Goal: Ask a question

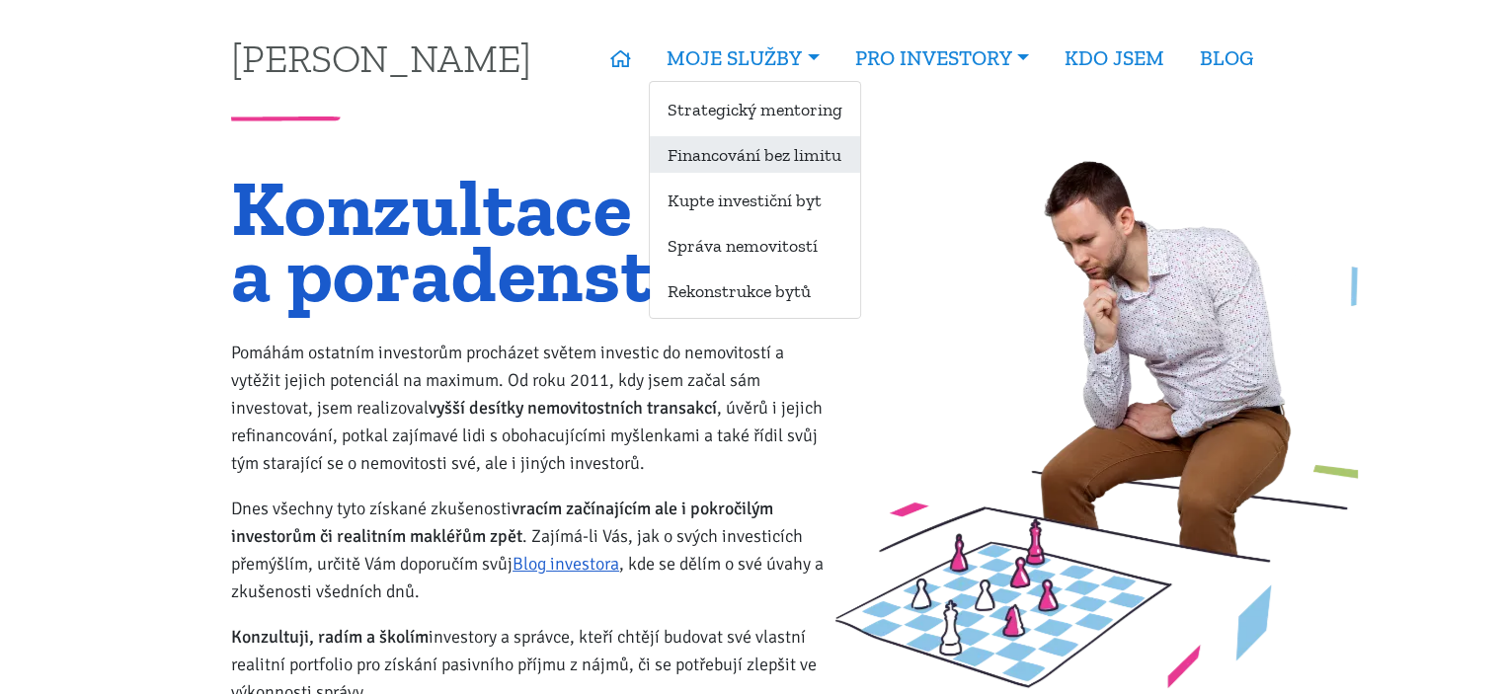
click at [753, 152] on link "Financování bez limitu" at bounding box center [755, 154] width 210 height 37
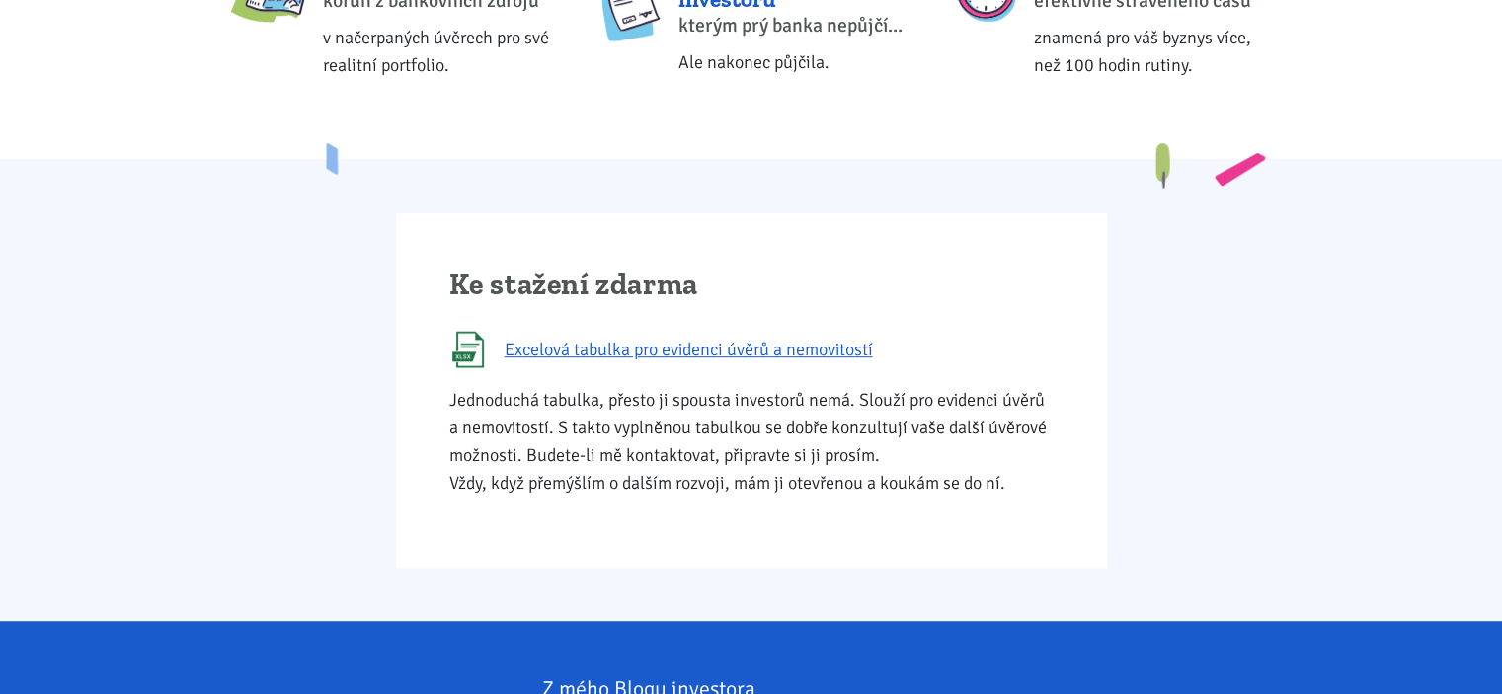
scroll to position [987, 0]
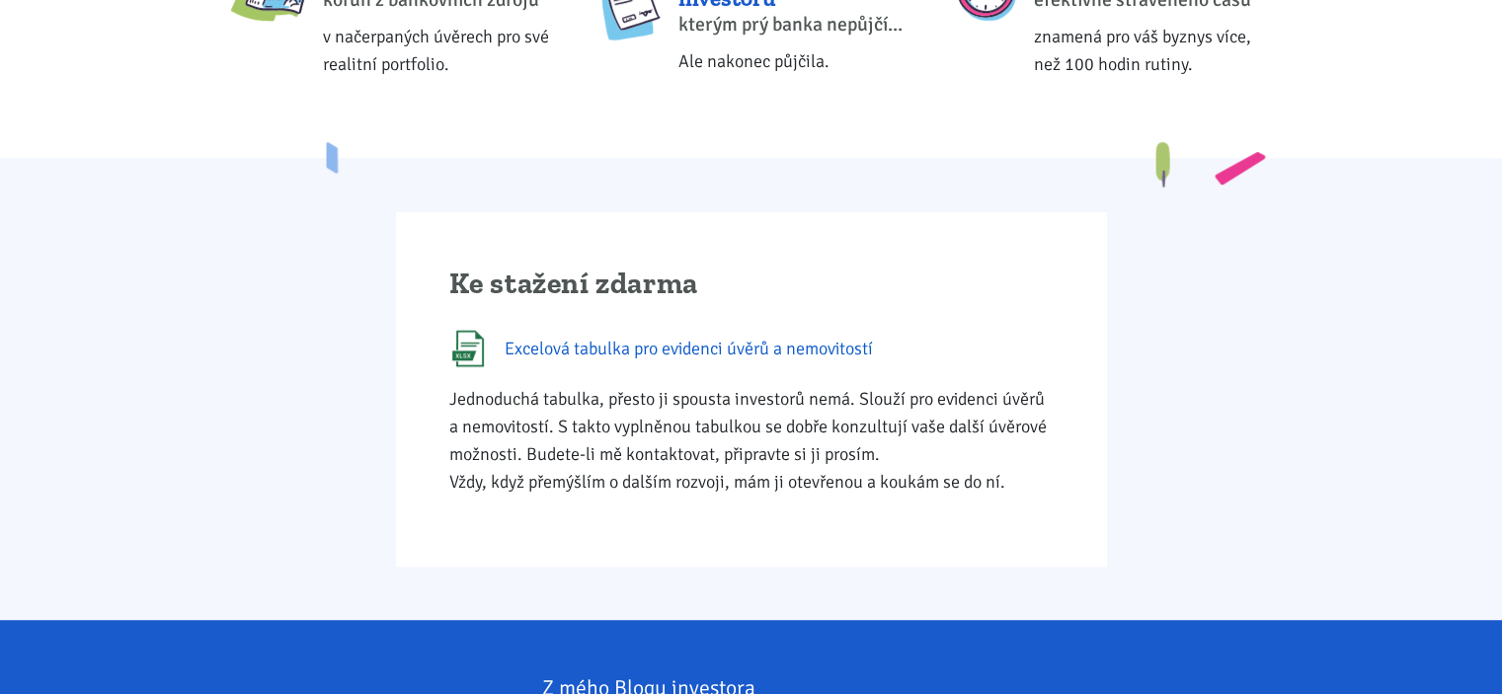
click at [805, 345] on span "Excelová tabulka pro evidenci úvěrů a nemovitostí" at bounding box center [689, 349] width 368 height 28
click at [1157, 308] on div "Ke stažení zdarma Excelová tabulka pro evidenci úvěrů a nemovitostí Jednoduchá …" at bounding box center [751, 389] width 1066 height 354
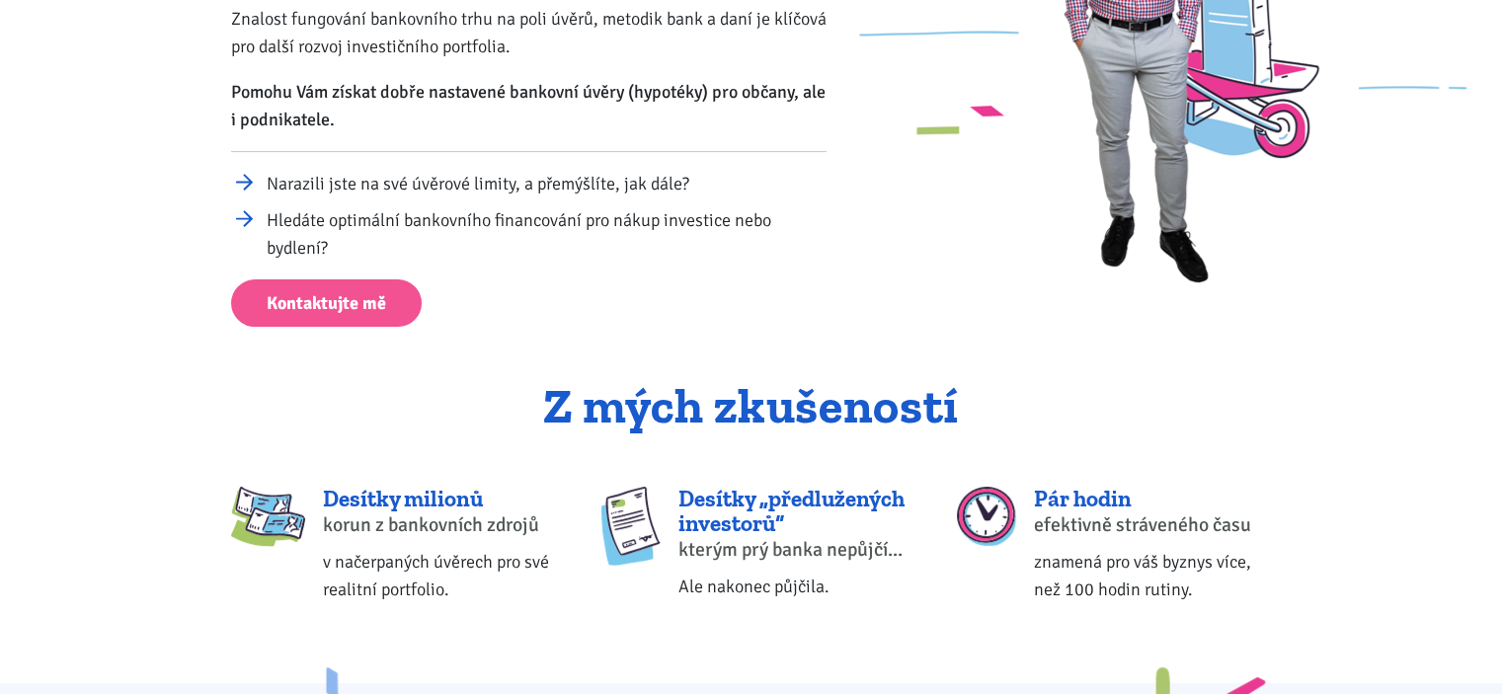
scroll to position [494, 0]
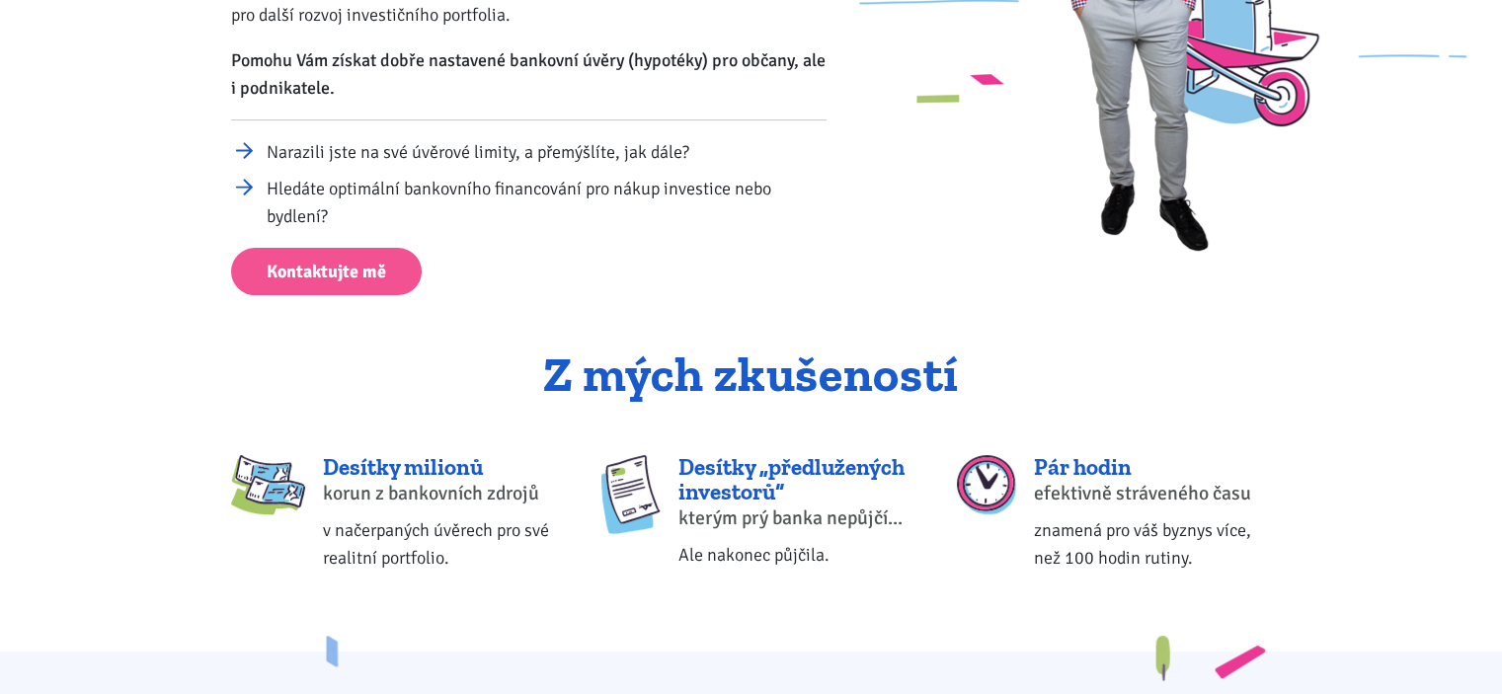
click at [294, 371] on h2 "Z mých zkušeností" at bounding box center [751, 375] width 1040 height 53
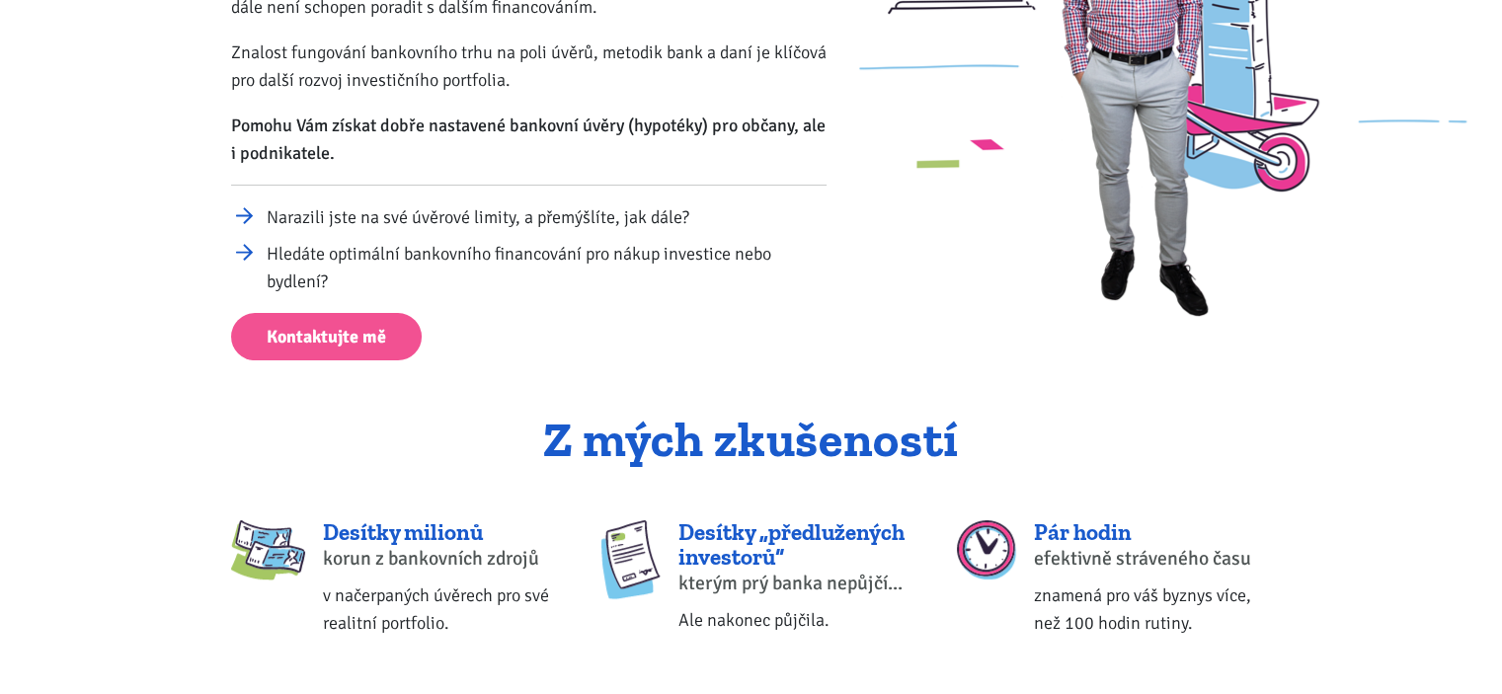
scroll to position [395, 0]
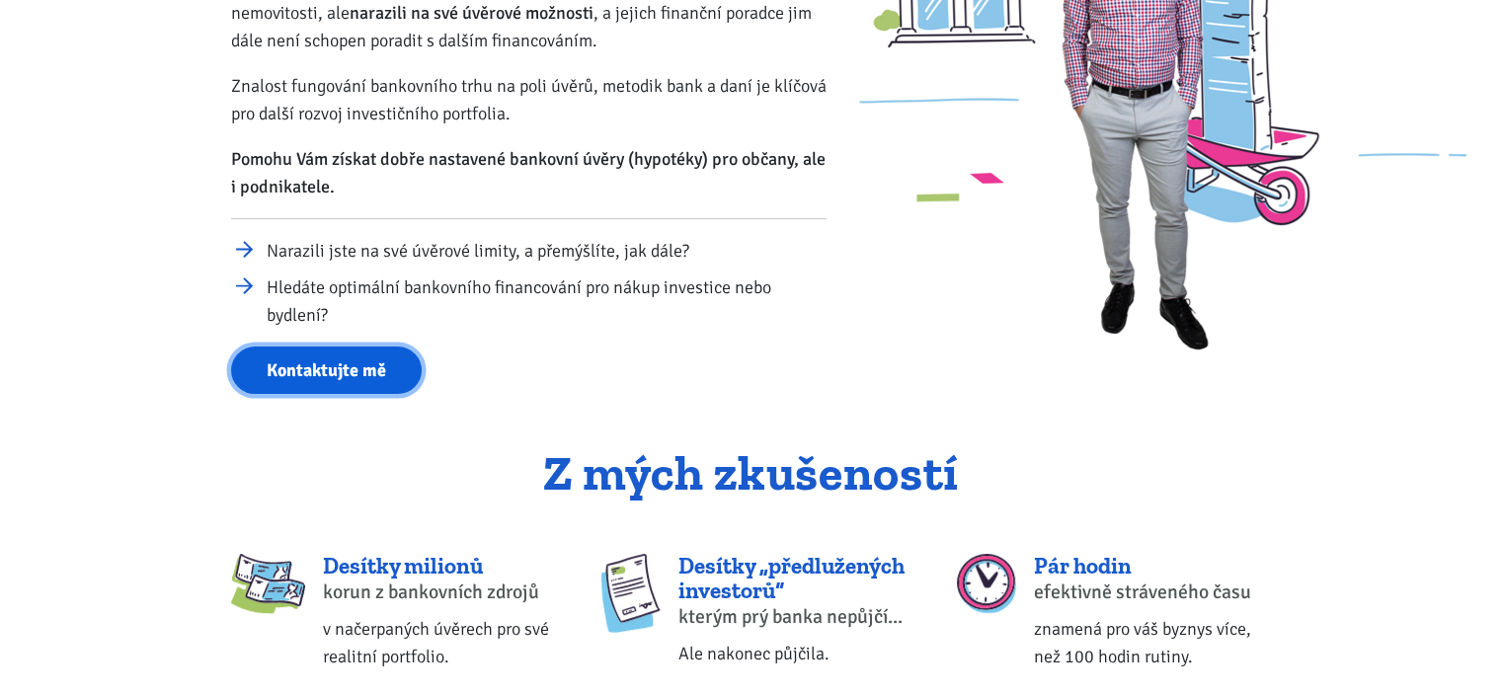
click at [336, 370] on link "Kontaktujte mě" at bounding box center [326, 371] width 191 height 48
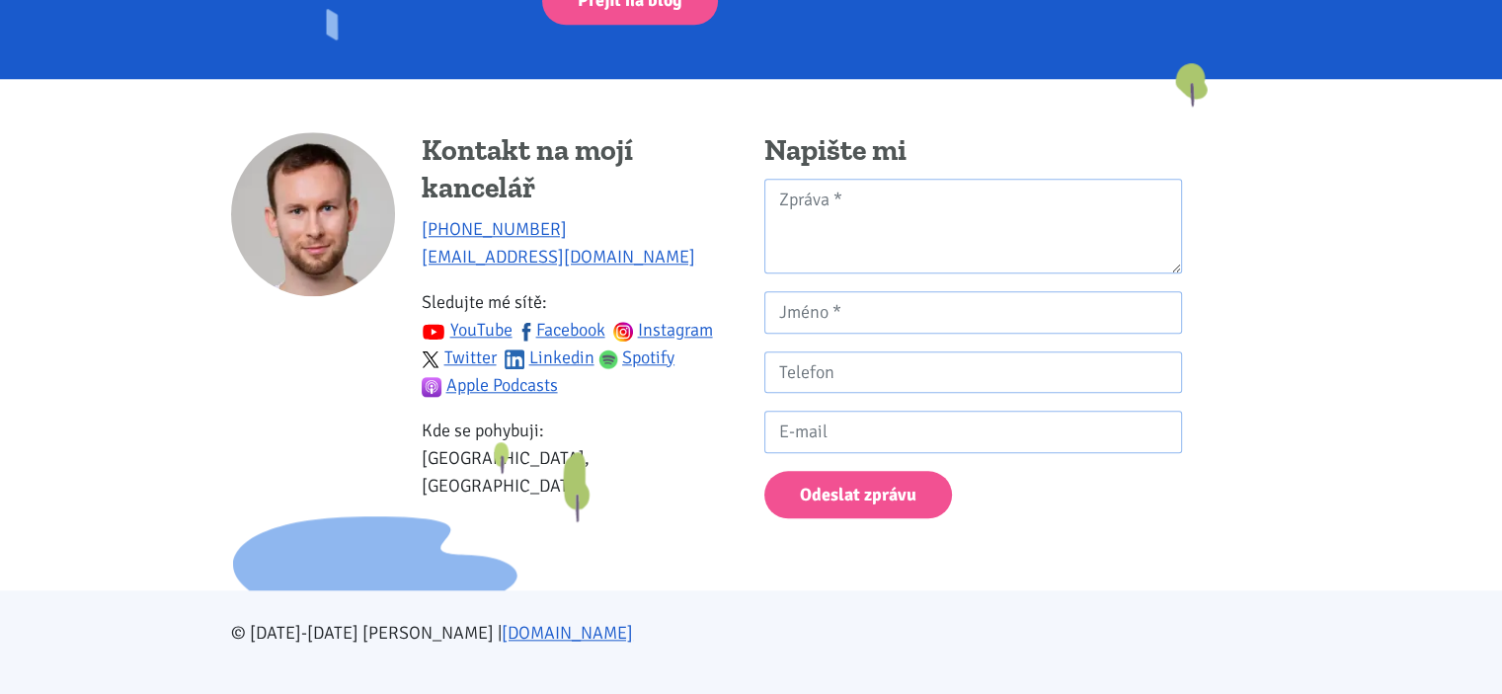
scroll to position [1949, 0]
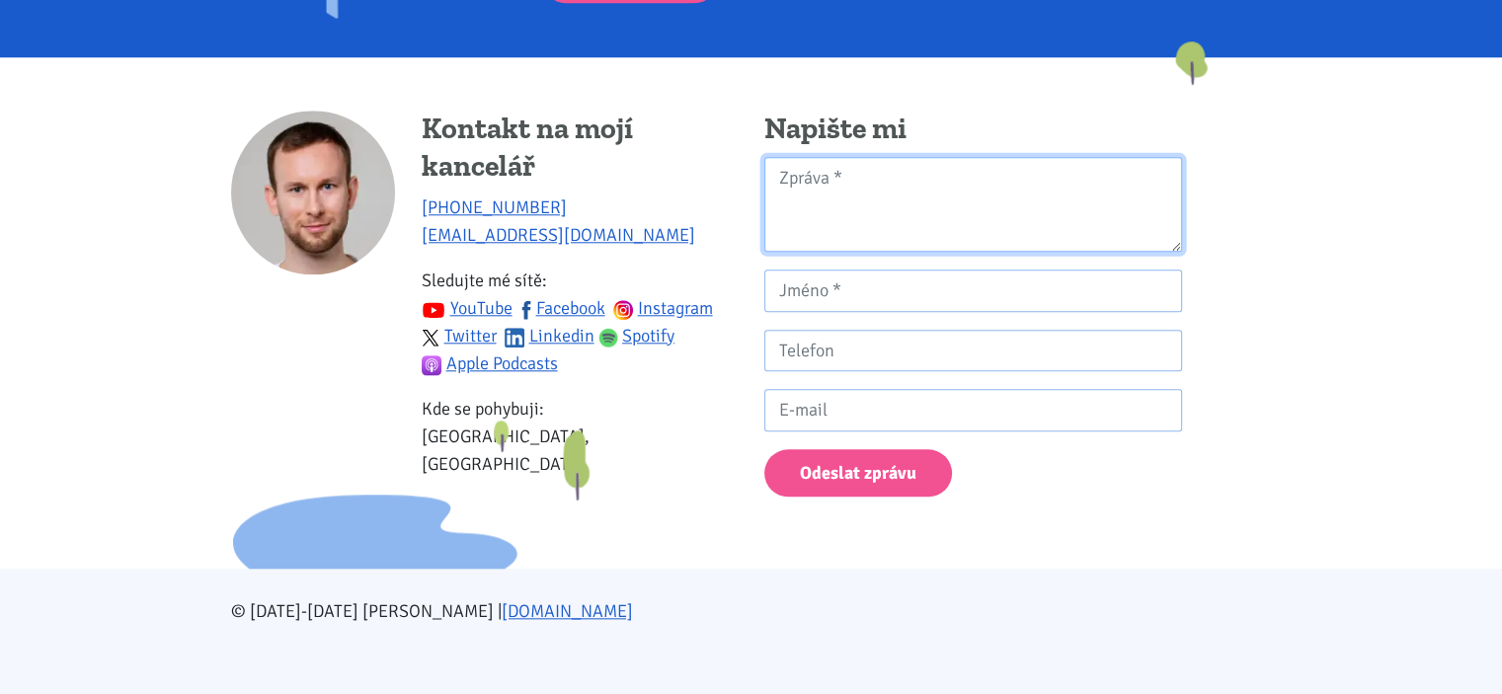
click at [824, 165] on textarea "Kontaktní formulář" at bounding box center [973, 205] width 418 height 96
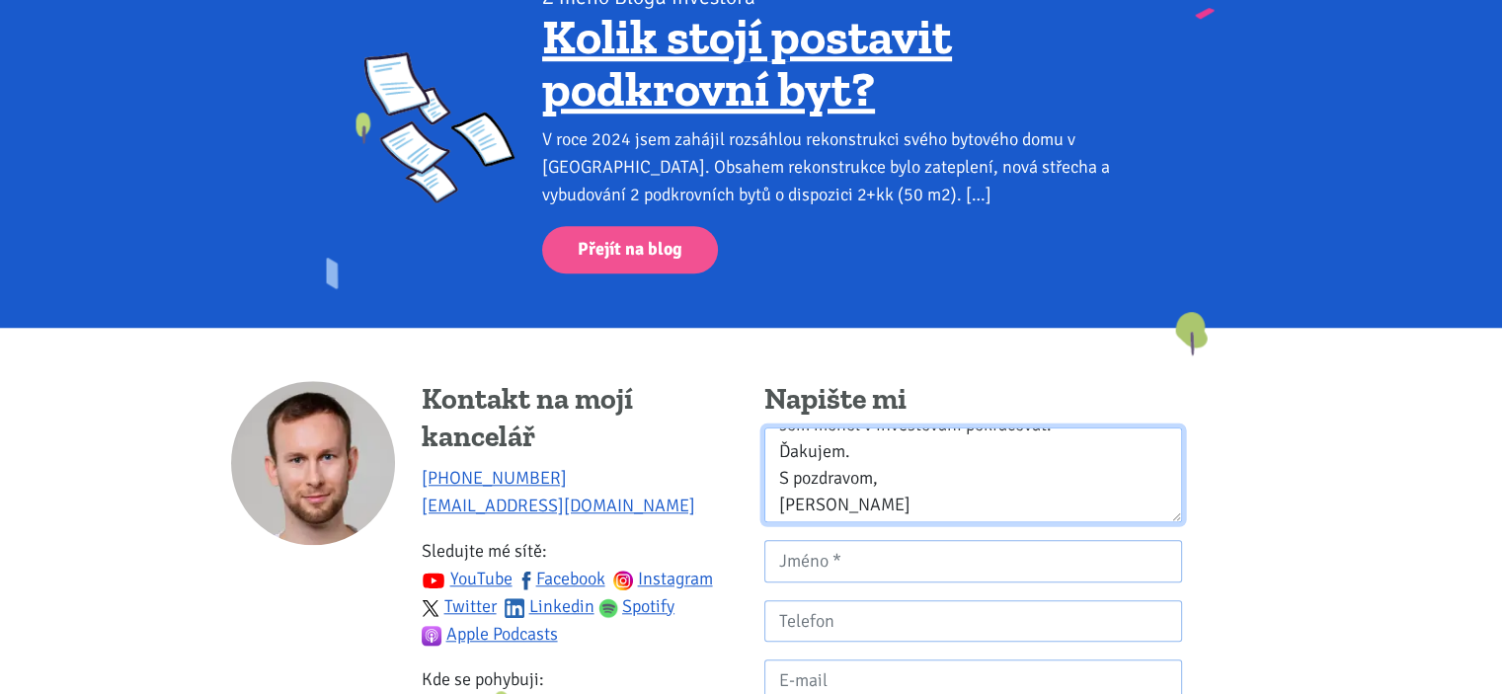
scroll to position [240, 0]
type textarea "Dobrý deň, na Vašom webe ma zaujala ponuka poradenstva pri financovaní (financo…"
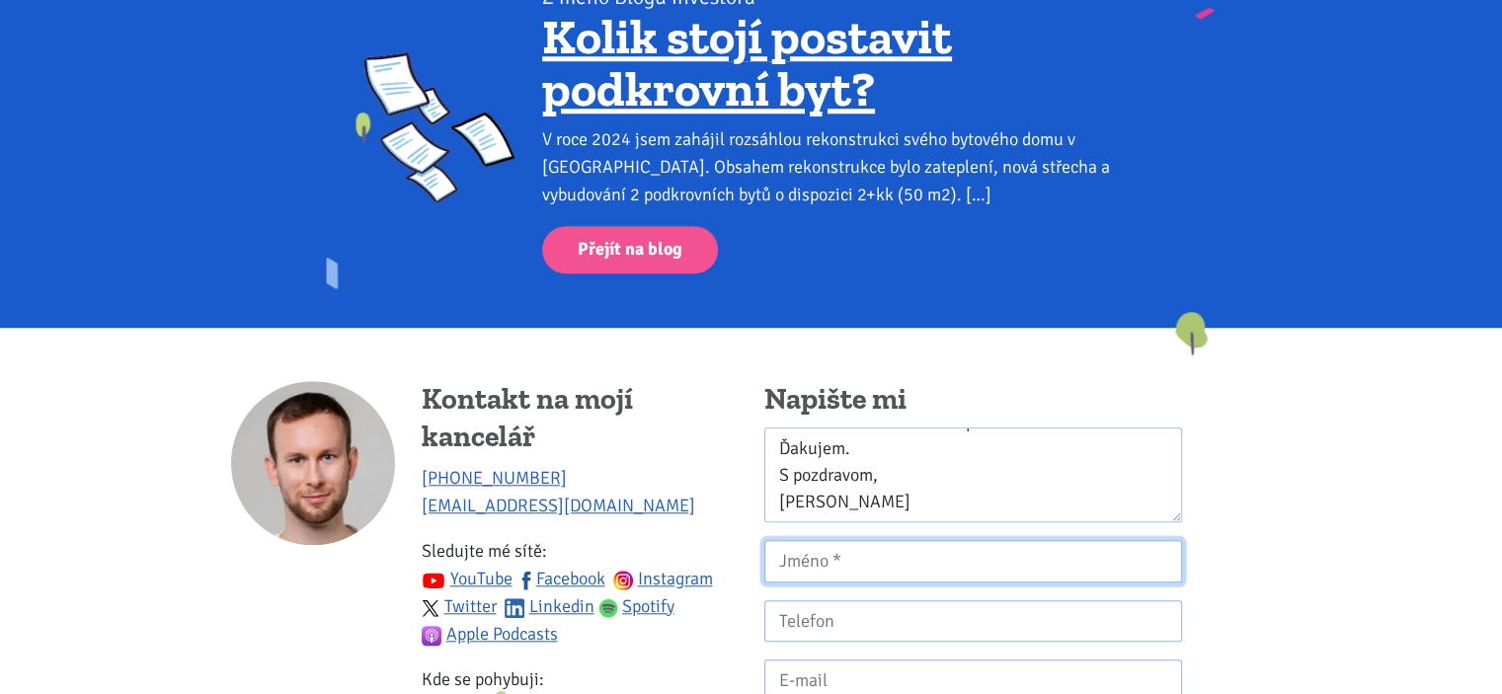
click at [834, 564] on input "Kontaktní formulář" at bounding box center [973, 561] width 418 height 42
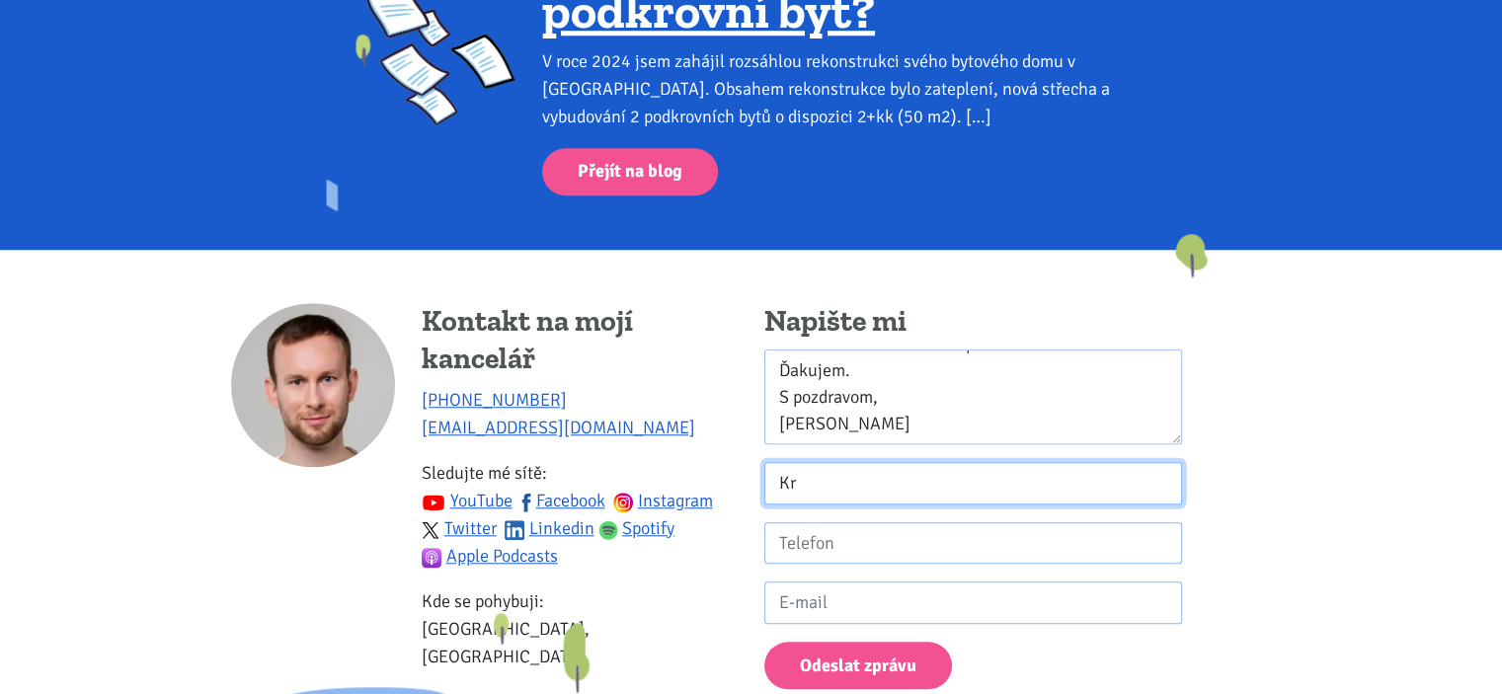
scroll to position [1777, 0]
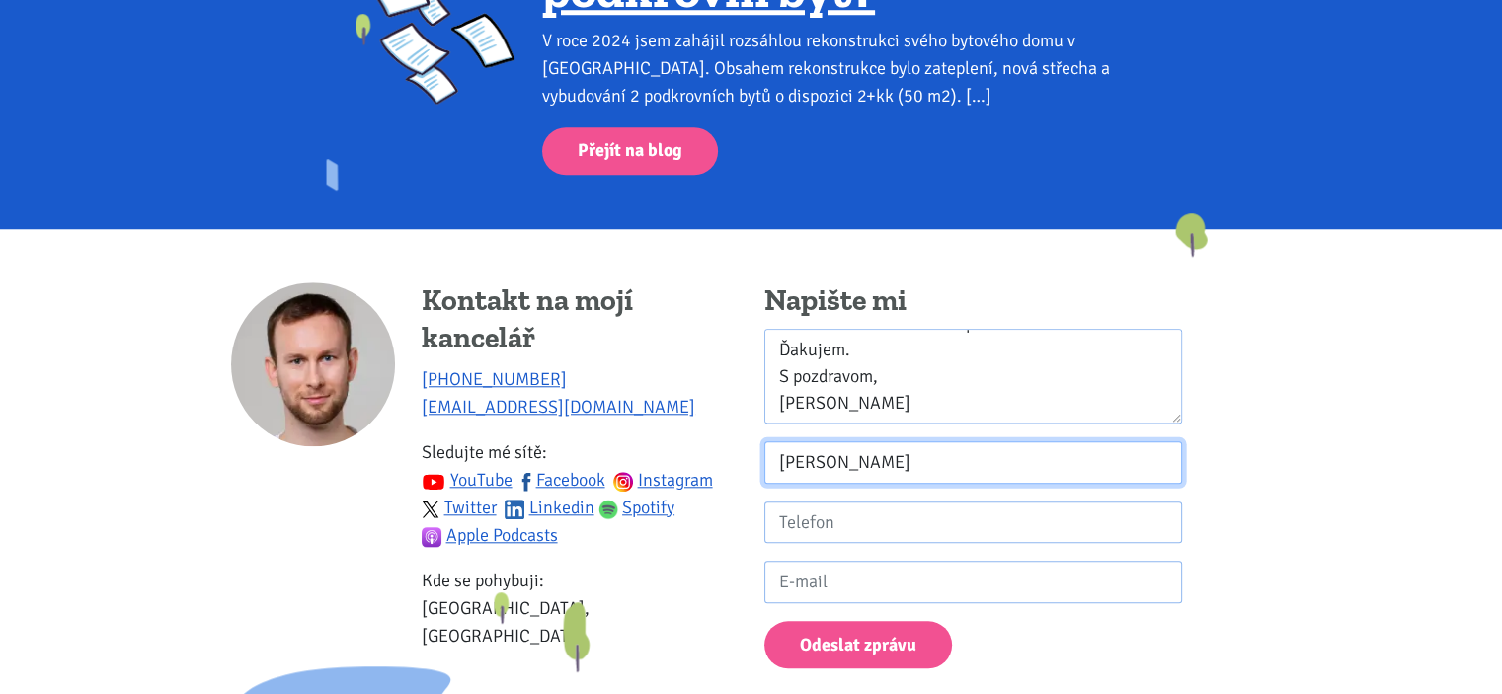
type input "[PERSON_NAME]"
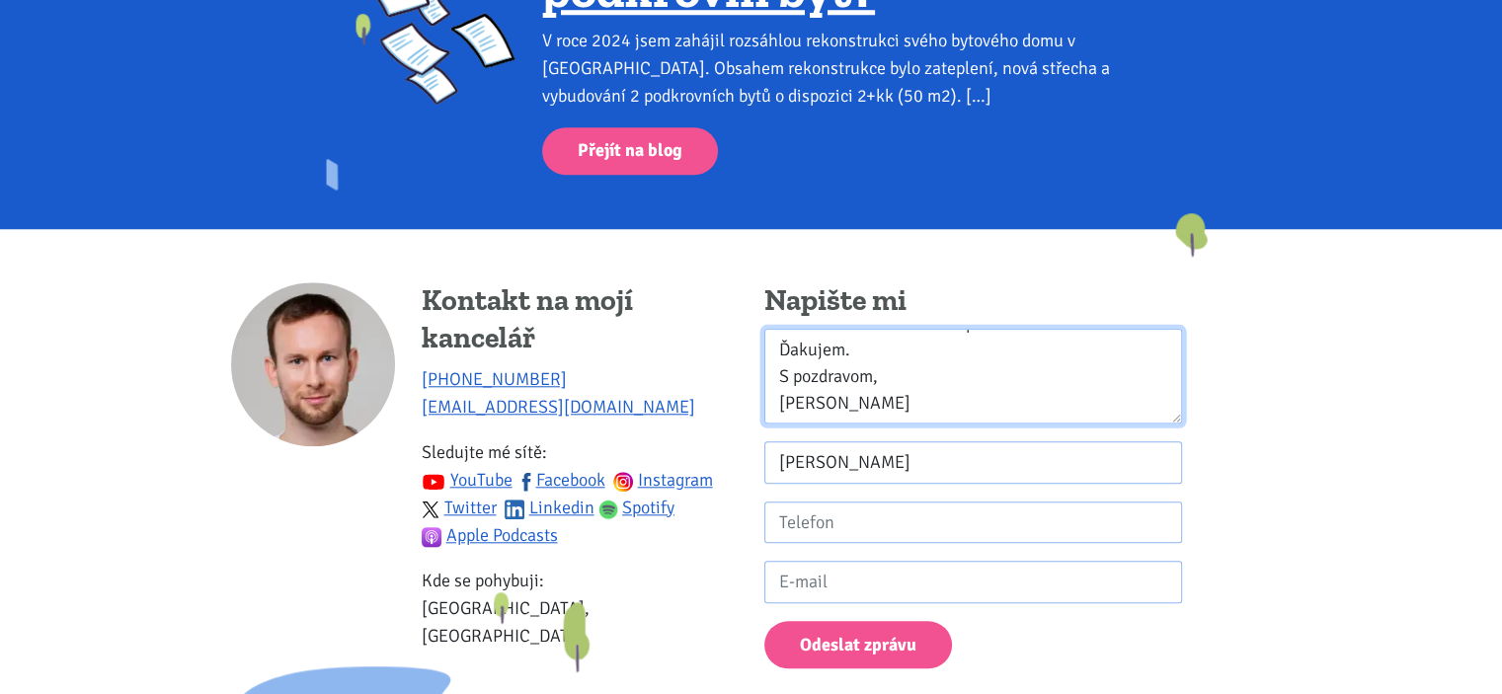
click at [794, 378] on textarea "Dobrý deň, na Vašom webe ma zaujala ponuka poradenstva pri financovaní (financo…" at bounding box center [973, 377] width 418 height 96
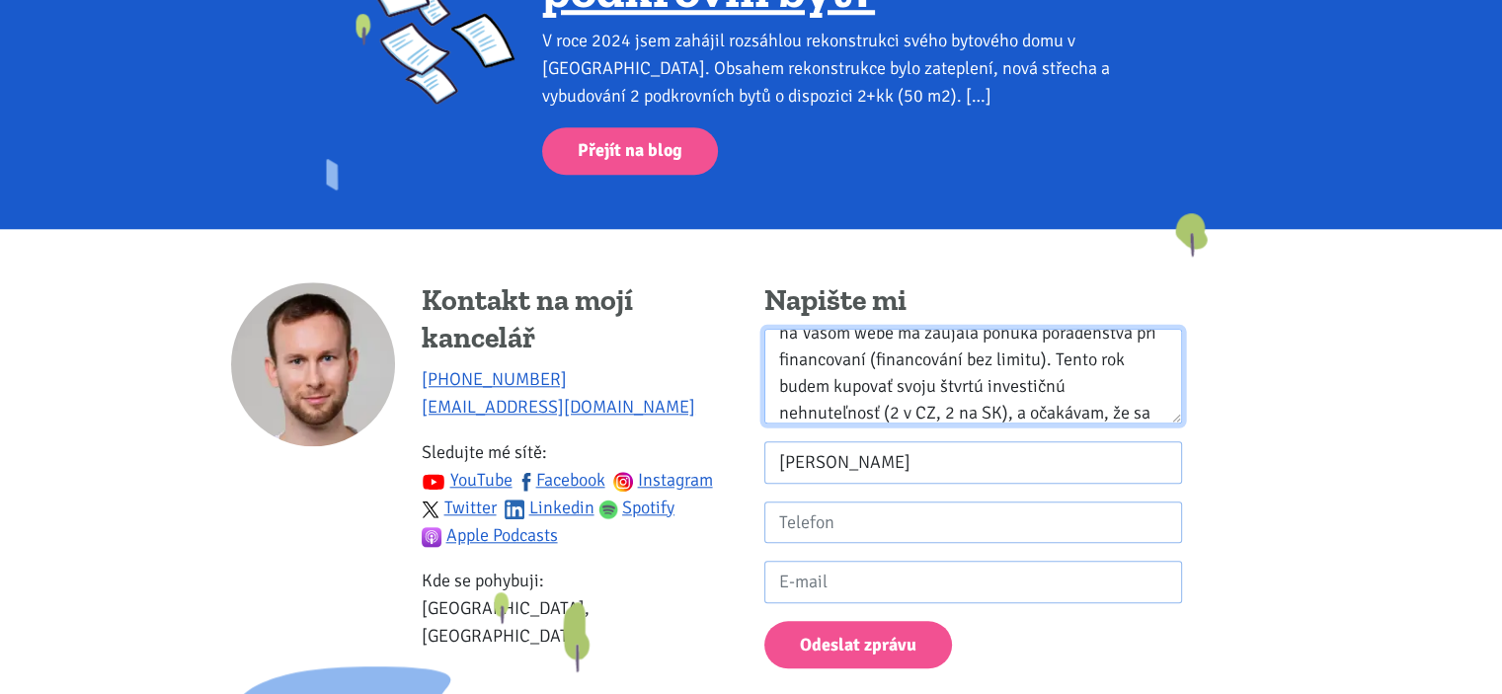
scroll to position [82, 0]
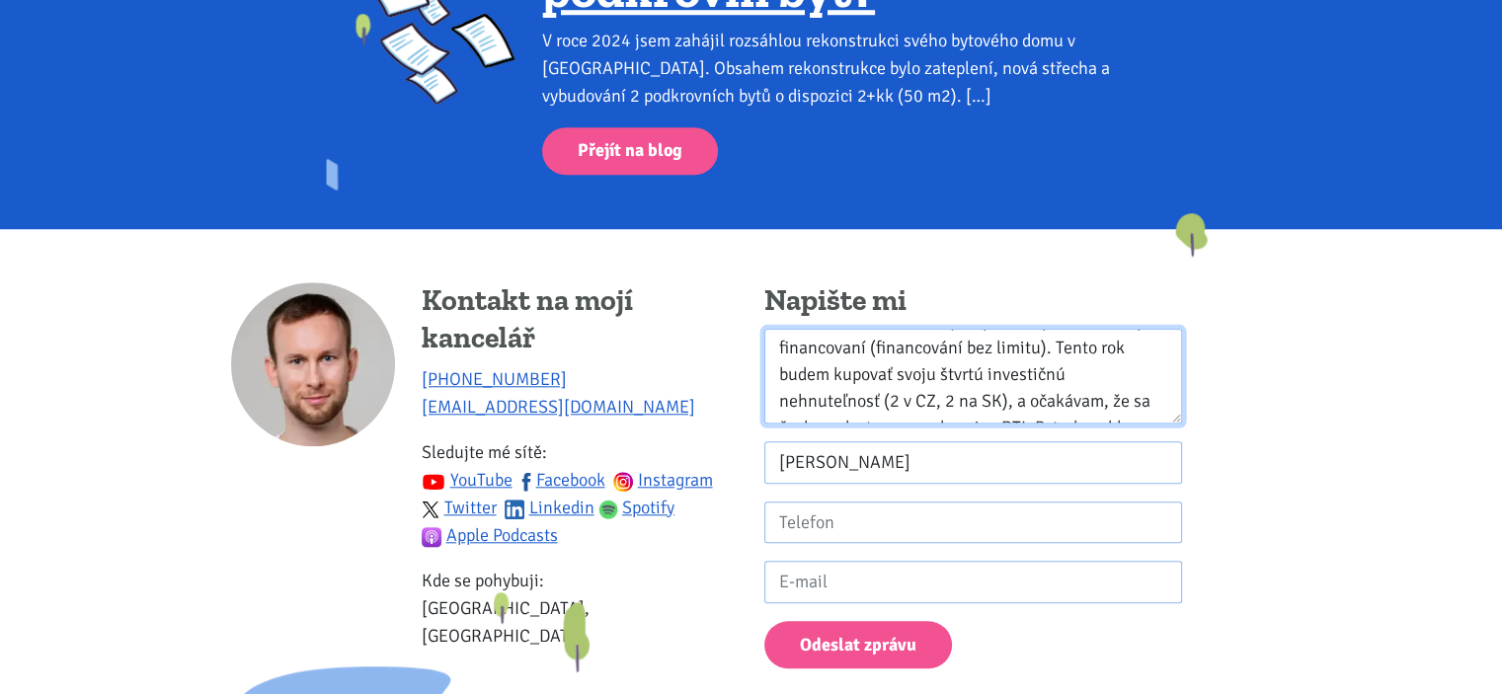
click at [890, 401] on textarea "Dobrý deň, na Vašom webe ma zaujala ponuka poradenstva pri financovaní (financo…" at bounding box center [973, 377] width 418 height 96
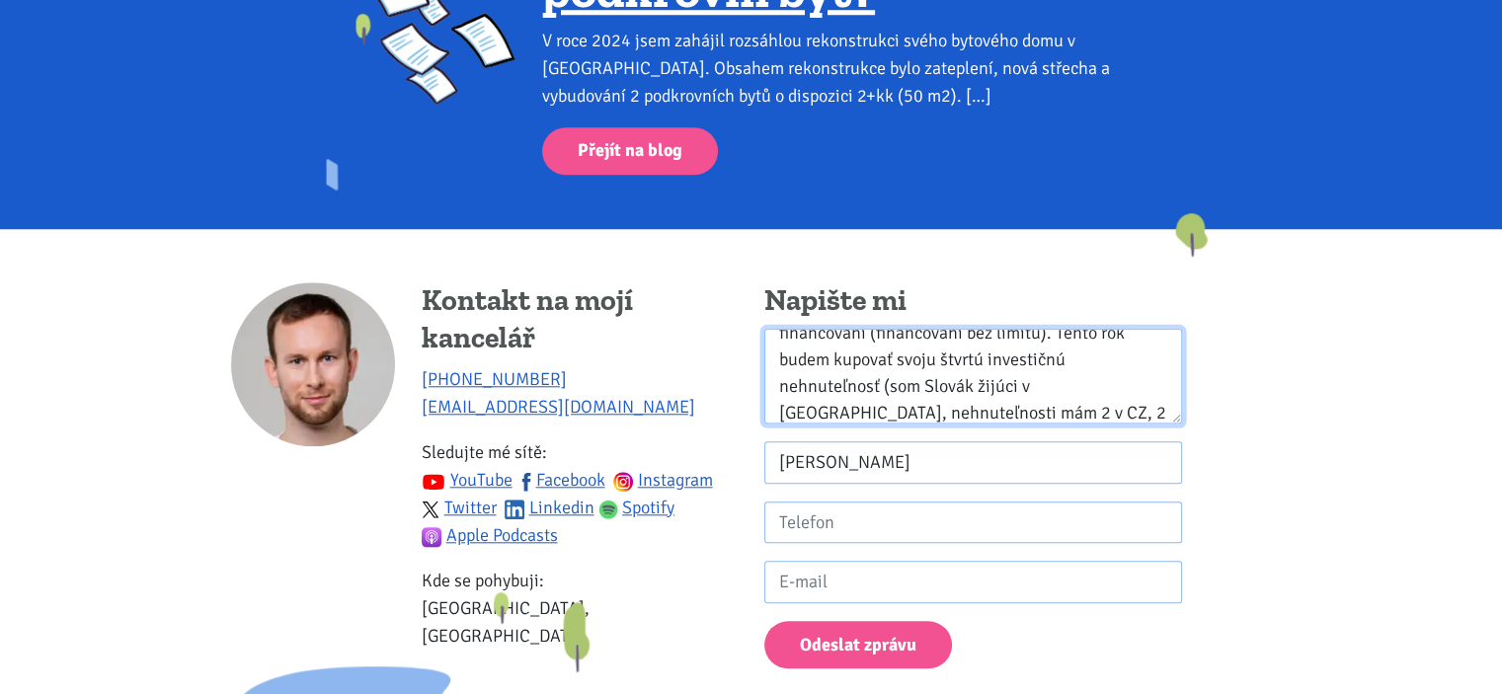
scroll to position [0, 0]
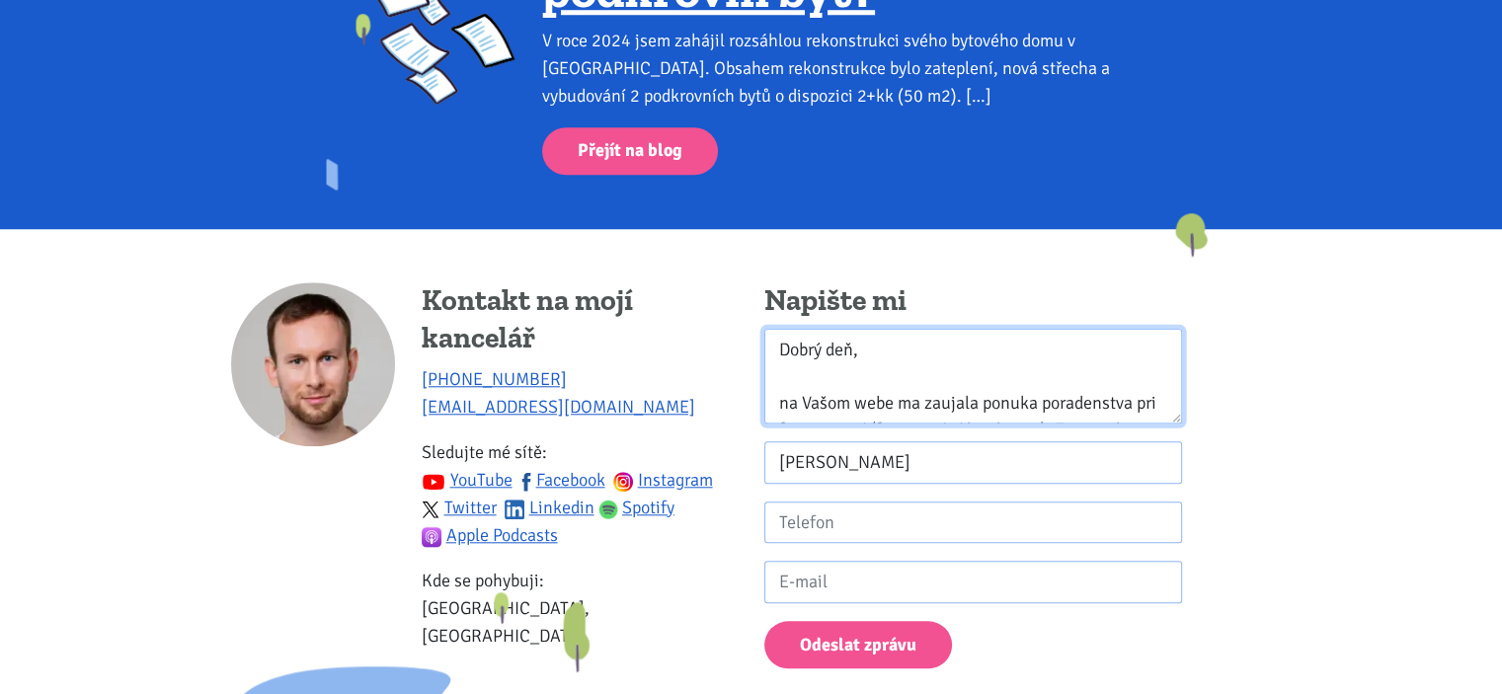
click at [966, 382] on textarea "Dobrý deň, na Vašom webe ma zaujala ponuka poradenstva pri financovaní (financo…" at bounding box center [973, 377] width 418 height 96
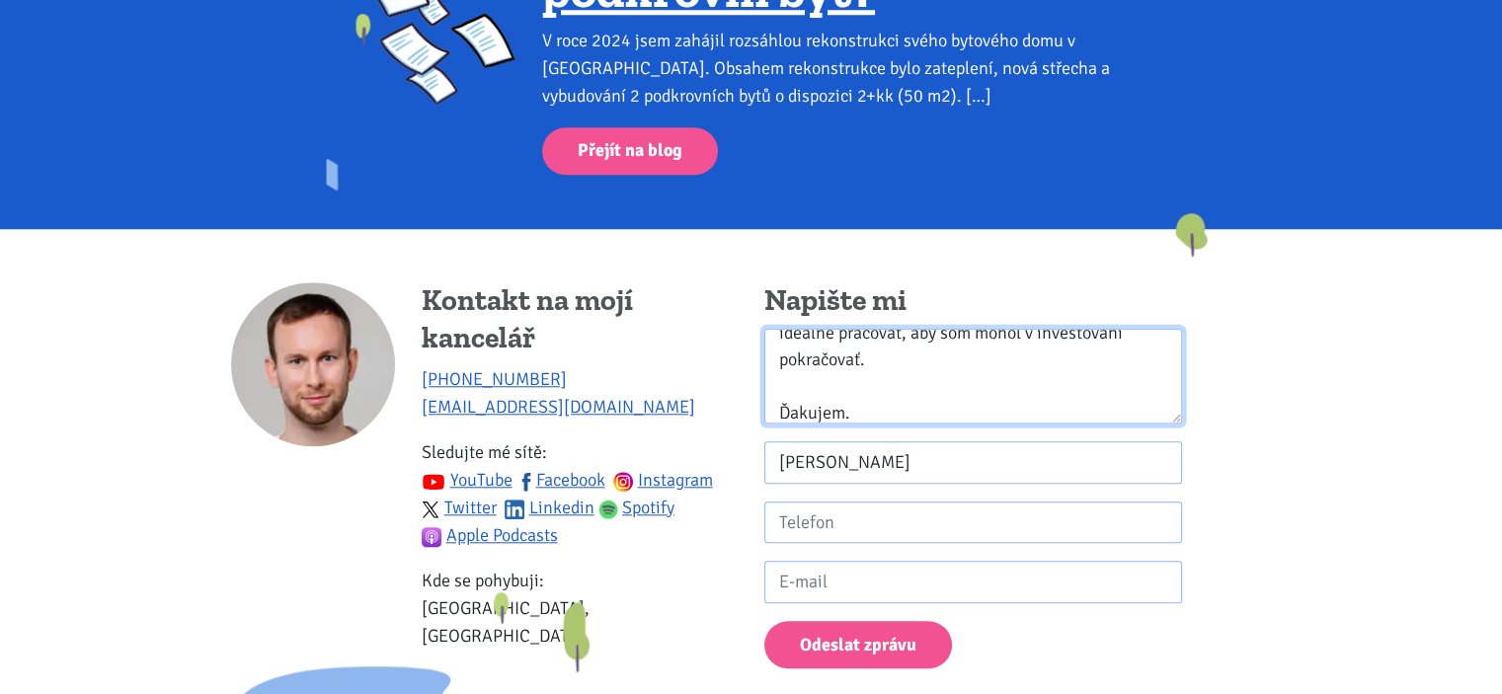
scroll to position [337, 0]
type textarea "Dobrý deň, na Vašom webe ma zaujala ponuka poradenstva pri financovaní (financo…"
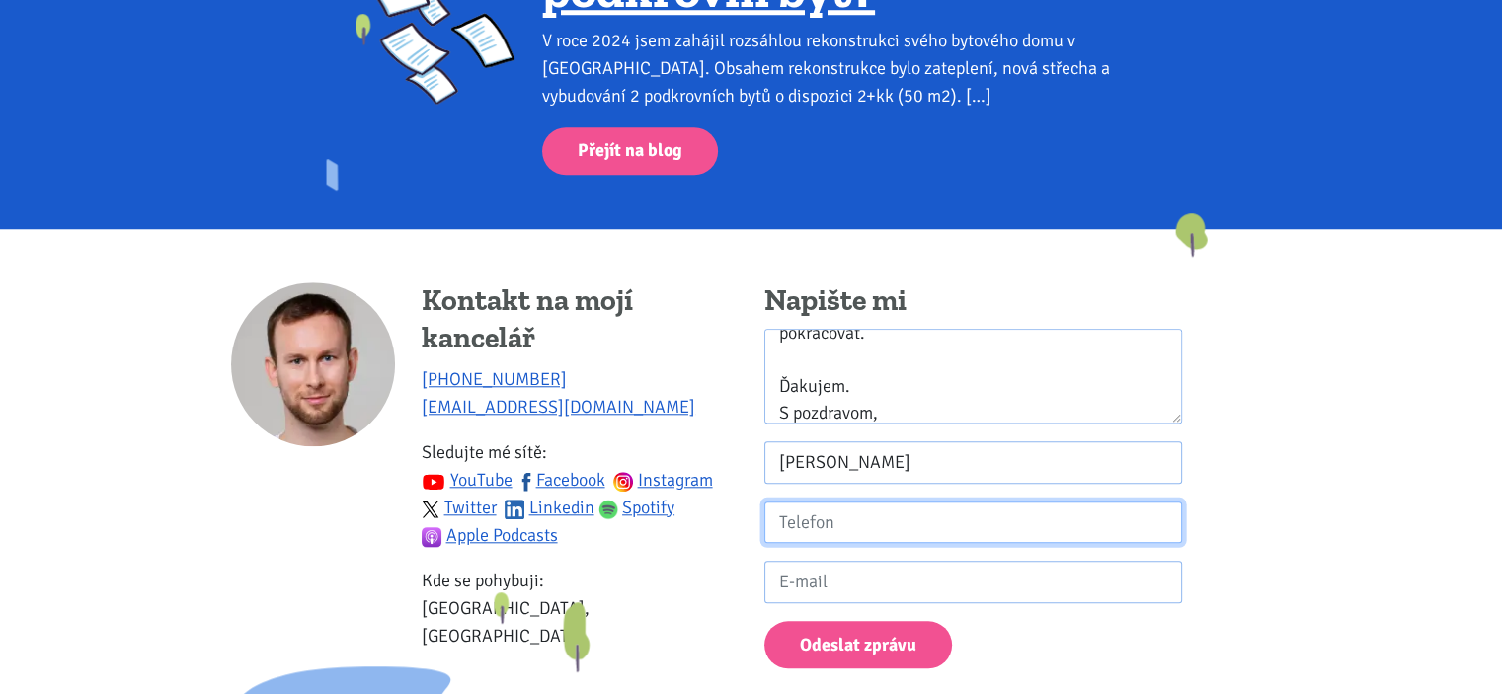
click at [905, 527] on input "Kontaktní formulář" at bounding box center [973, 523] width 418 height 42
type input "[PHONE_NUMBER]"
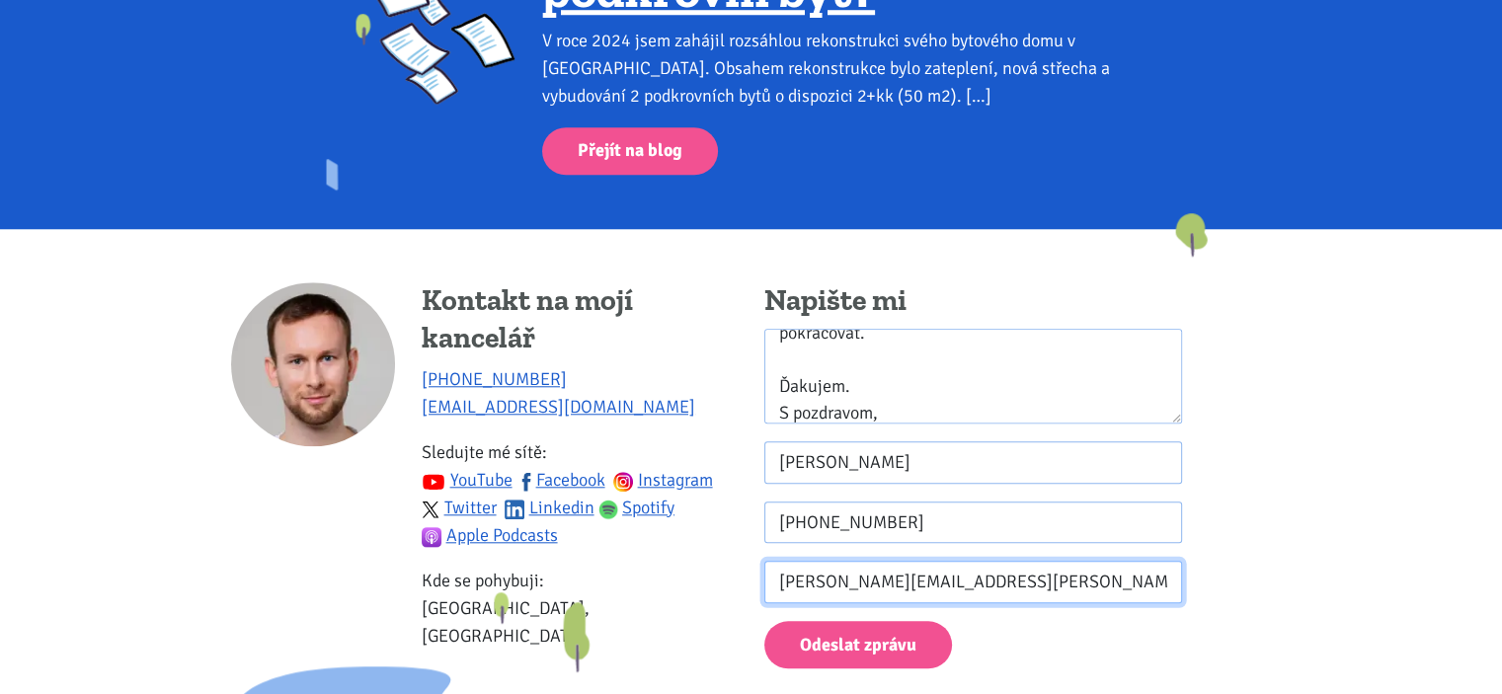
type input "[PERSON_NAME][EMAIL_ADDRESS][PERSON_NAME][DOMAIN_NAME]"
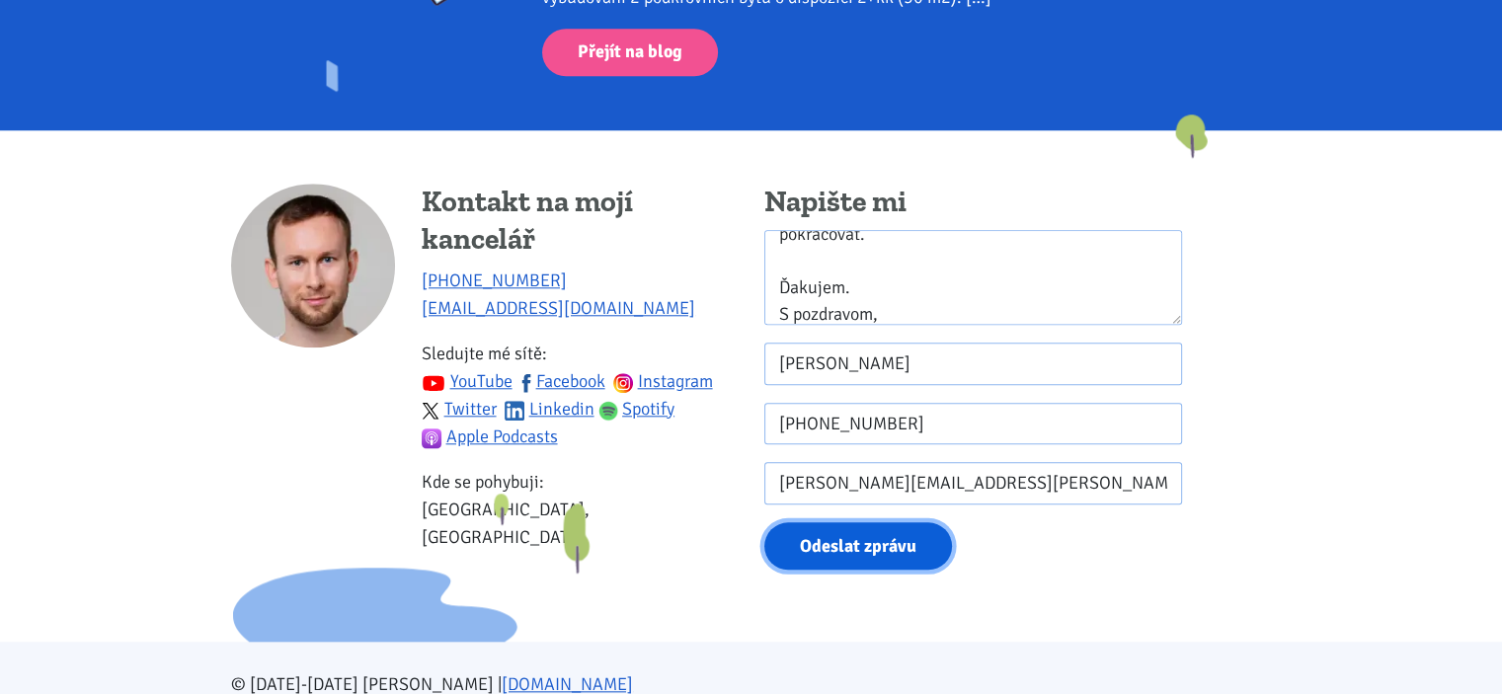
click at [882, 540] on button "Odeslat zprávu" at bounding box center [858, 546] width 188 height 48
